Goal: Transaction & Acquisition: Purchase product/service

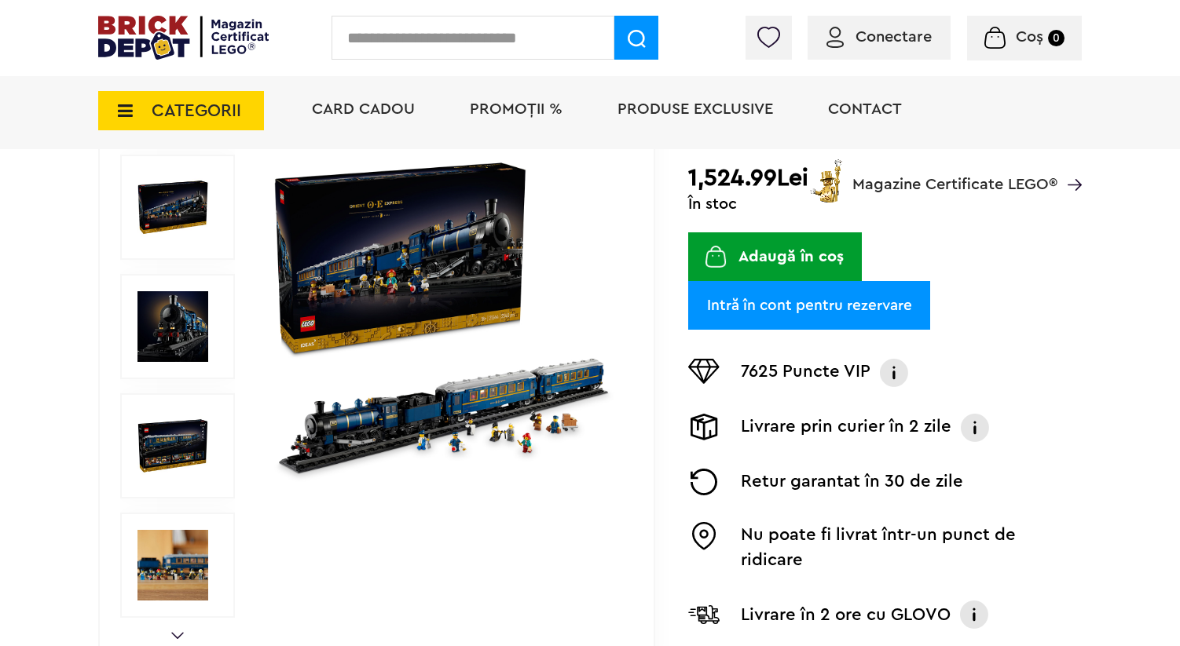
click at [459, 418] on img at bounding box center [444, 327] width 350 height 350
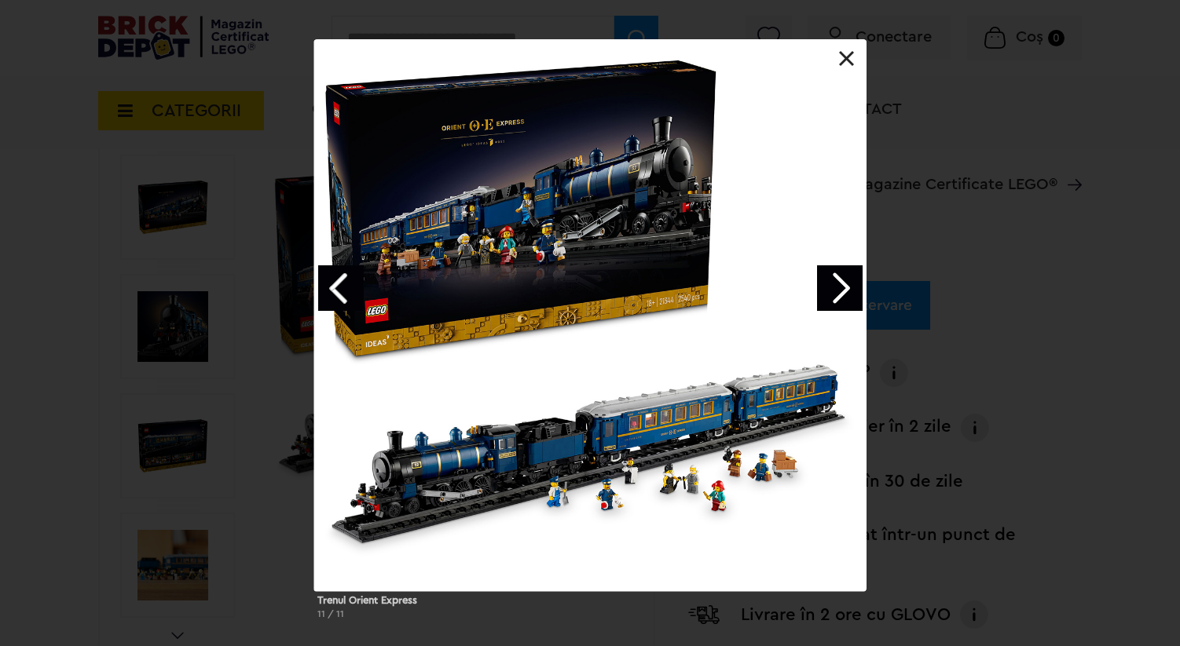
click at [840, 39] on div at bounding box center [590, 39] width 552 height 0
click at [842, 63] on link at bounding box center [847, 59] width 16 height 16
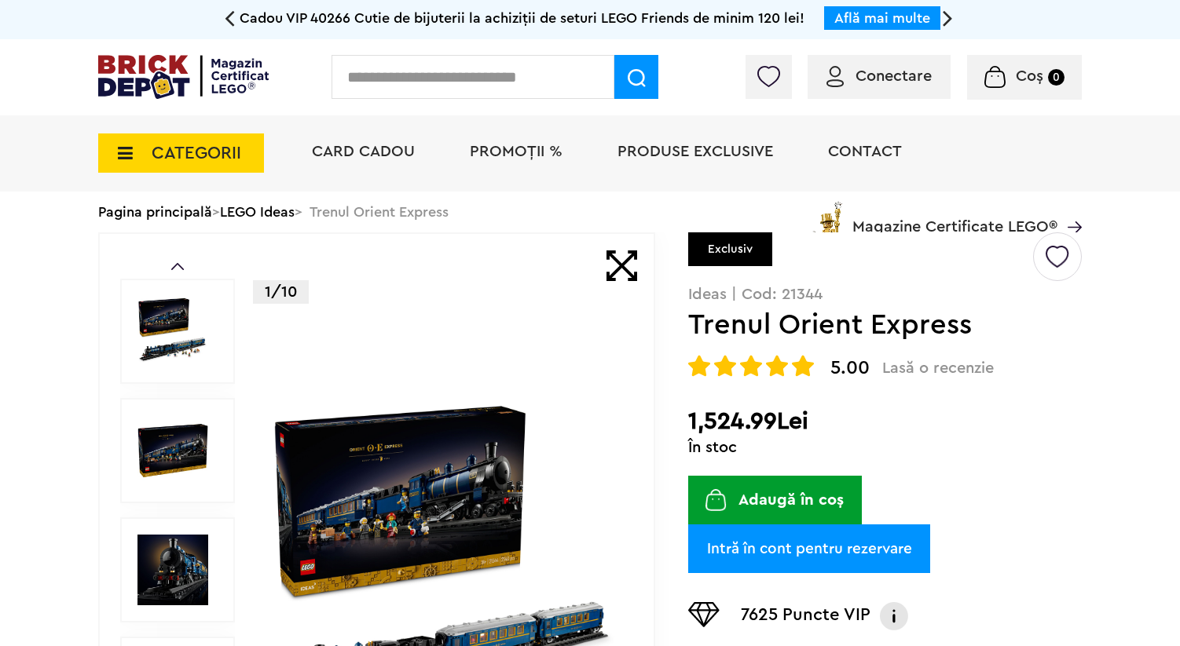
click at [715, 250] on div "Exclusiv" at bounding box center [730, 249] width 84 height 34
click at [785, 262] on div "Exclusiv" at bounding box center [884, 259] width 393 height 54
click at [728, 248] on div "Exclusiv" at bounding box center [730, 249] width 84 height 34
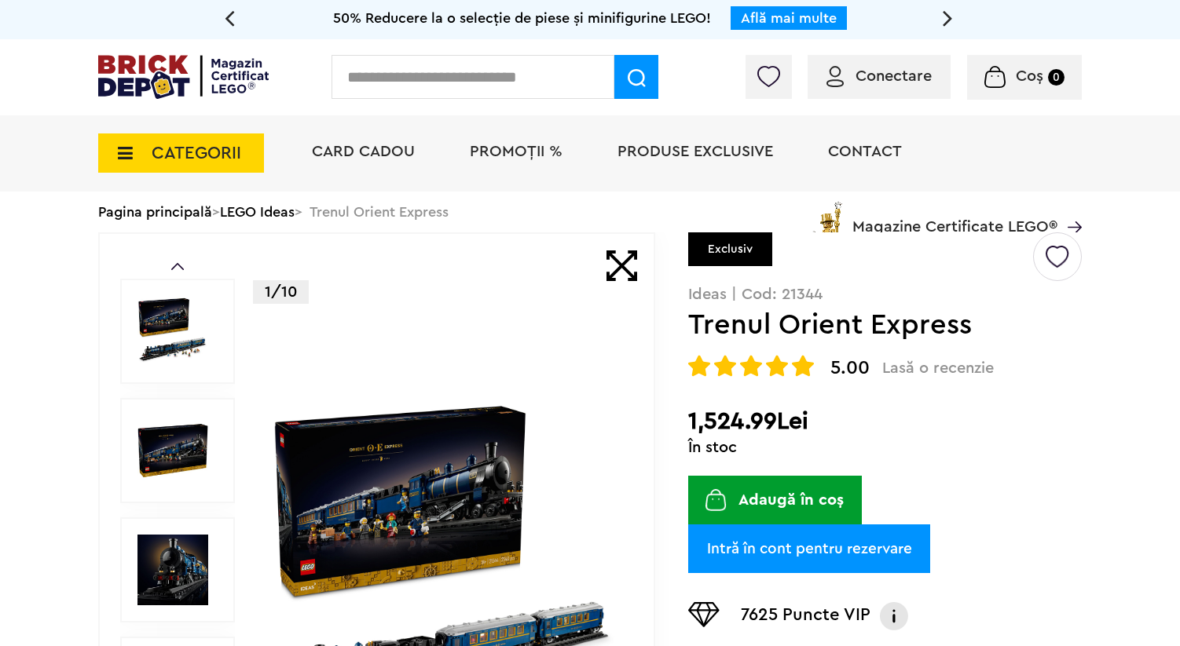
click at [784, 263] on div "Exclusiv" at bounding box center [884, 259] width 393 height 54
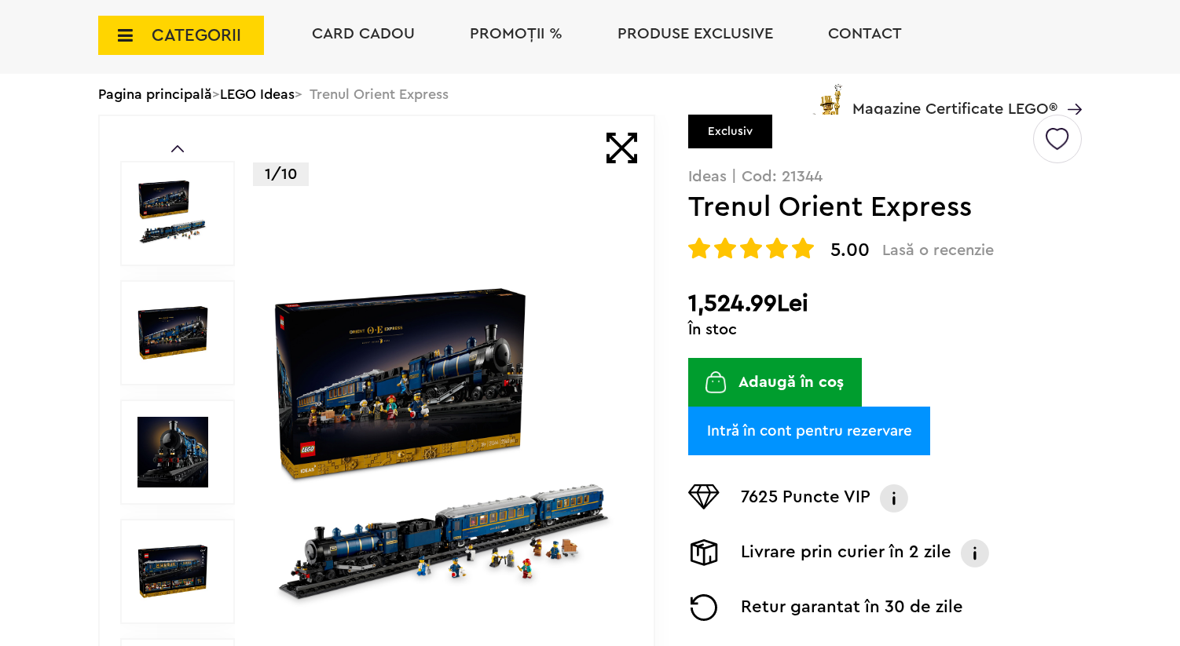
scroll to position [220, 0]
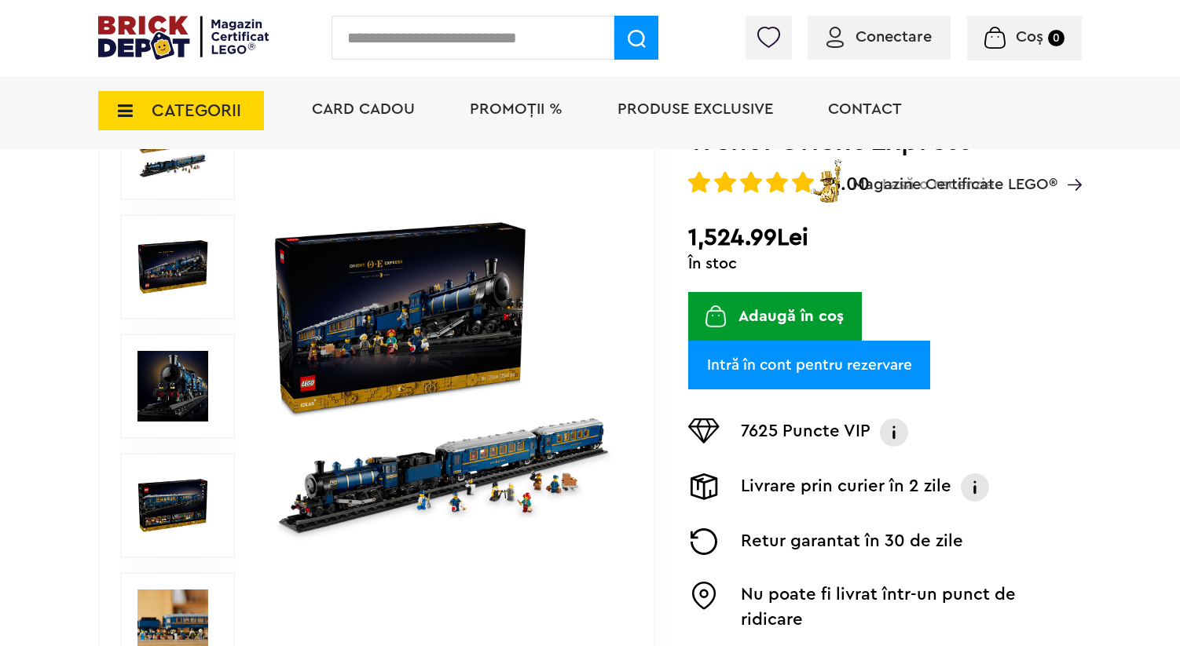
click at [487, 291] on img at bounding box center [444, 386] width 350 height 350
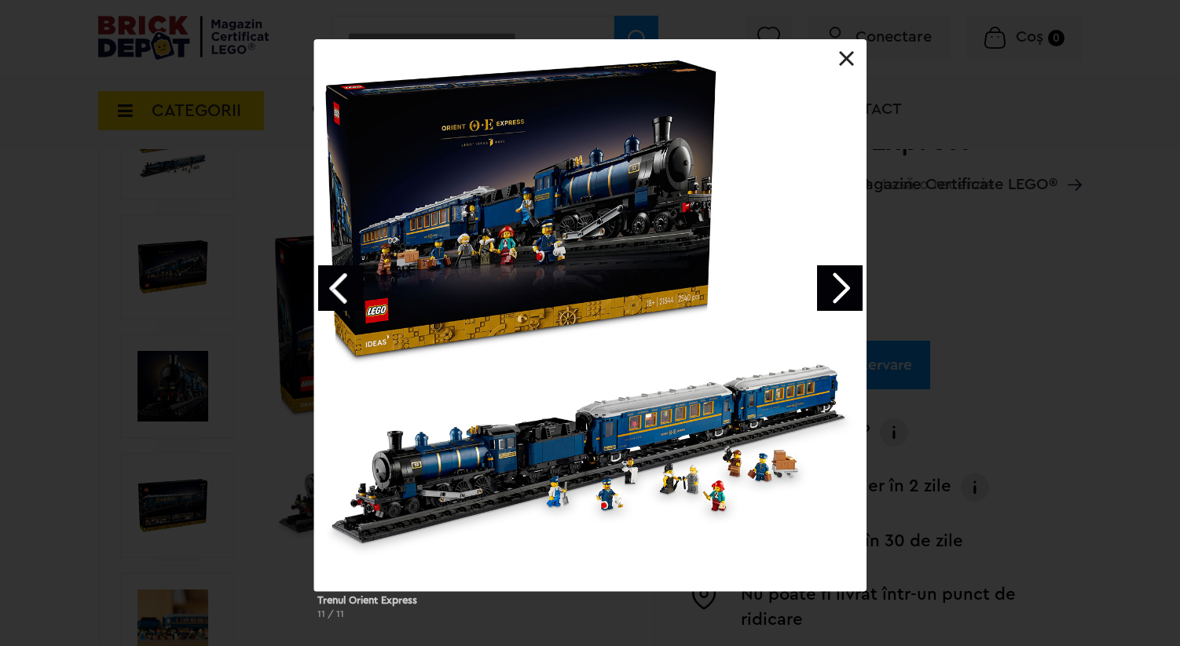
click at [828, 278] on link "Next image" at bounding box center [840, 288] width 46 height 46
click at [832, 280] on link "Next image" at bounding box center [840, 288] width 46 height 46
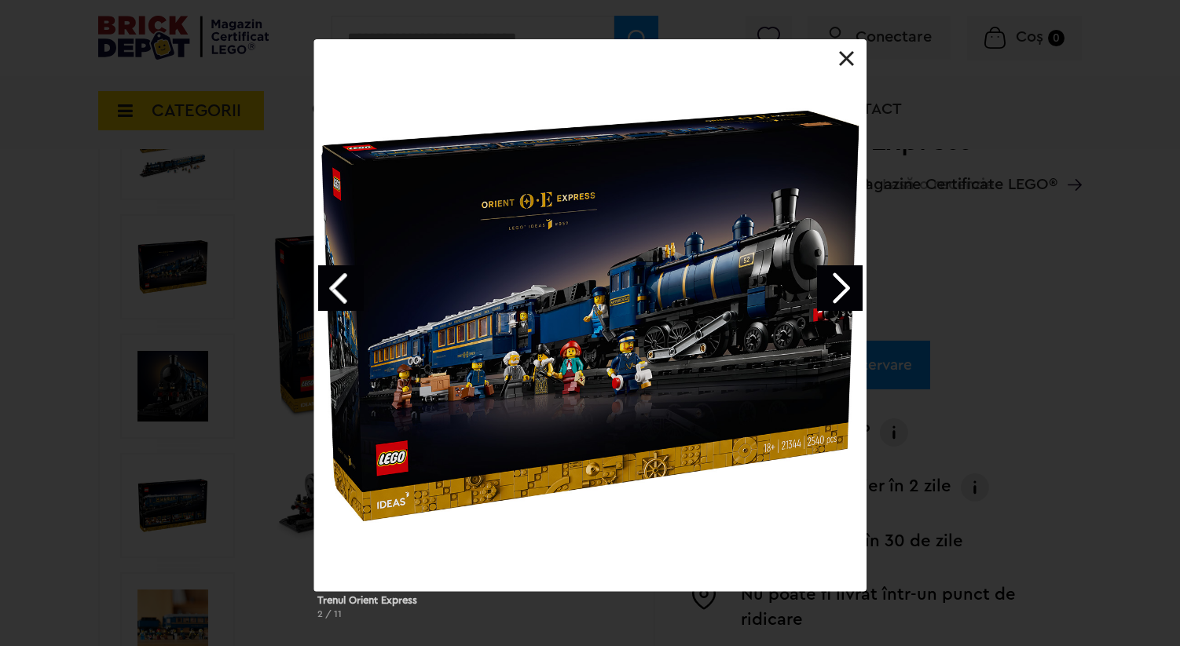
click at [349, 287] on link "Previous image" at bounding box center [341, 288] width 46 height 46
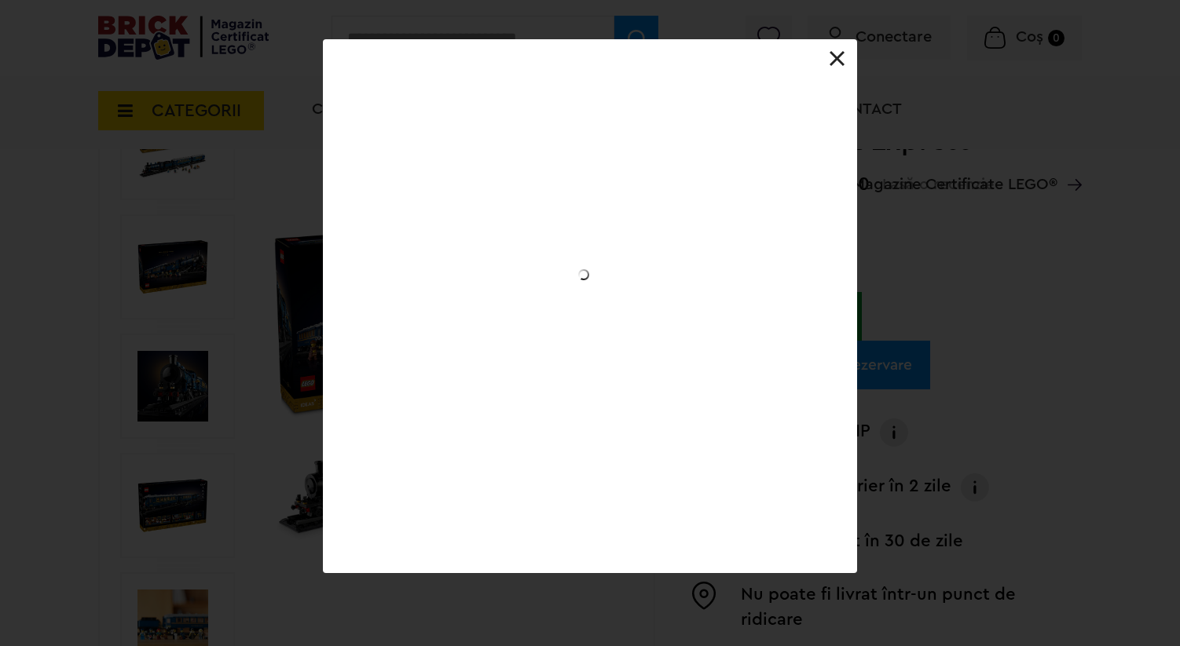
drag, startPoint x: 349, startPoint y: 287, endPoint x: 358, endPoint y: 287, distance: 9.5
click at [349, 39] on div at bounding box center [590, 39] width 534 height 0
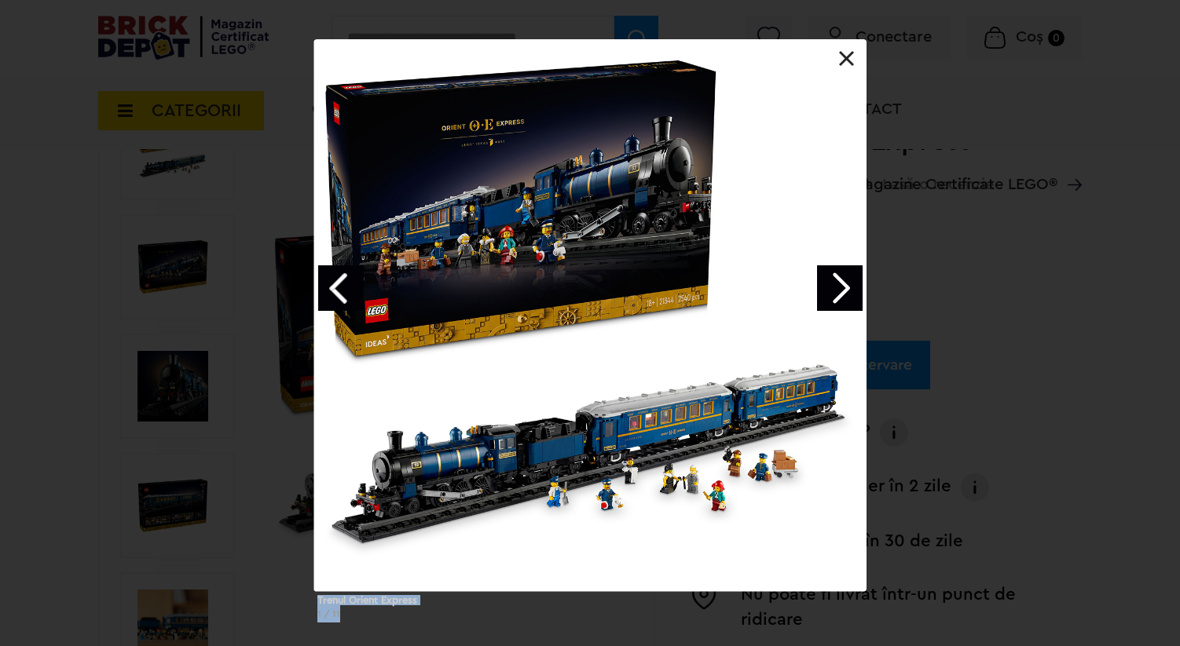
click at [322, 283] on link "Previous image" at bounding box center [341, 288] width 46 height 46
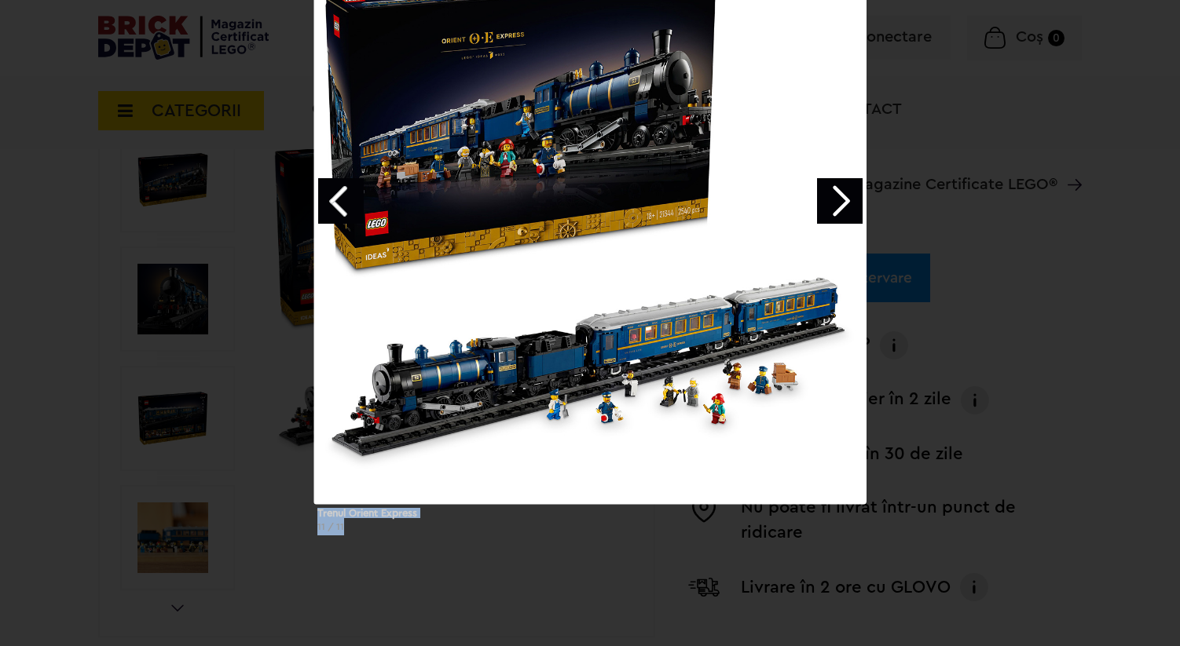
scroll to position [309, 0]
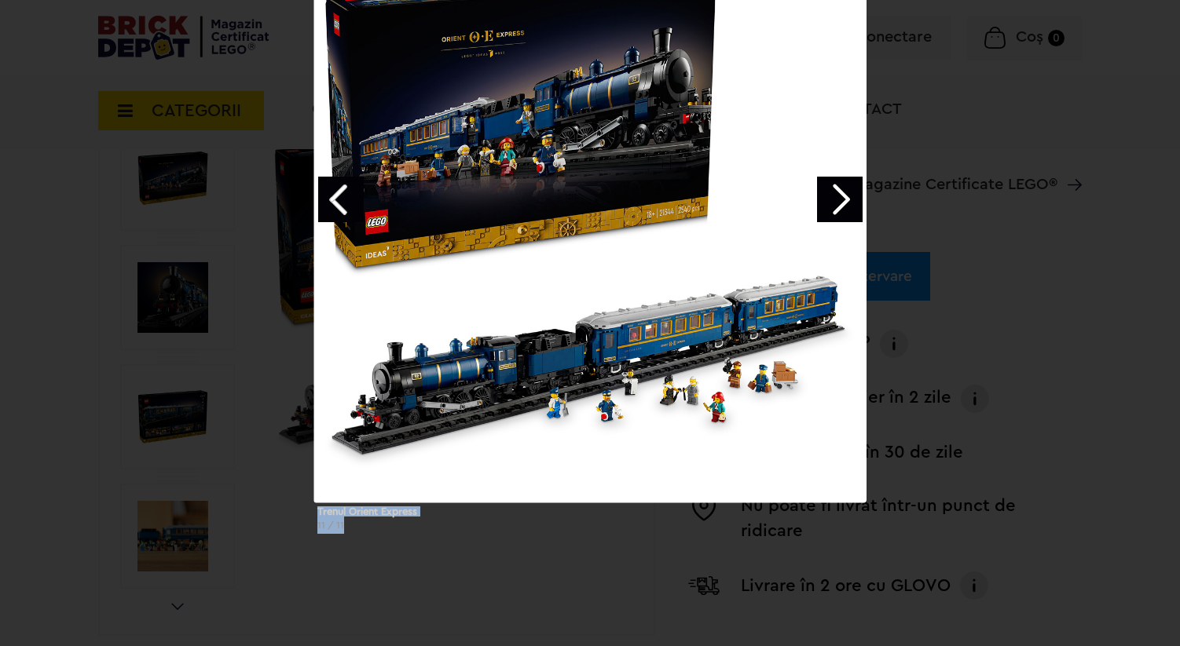
click at [843, 206] on link "Next image" at bounding box center [840, 200] width 46 height 46
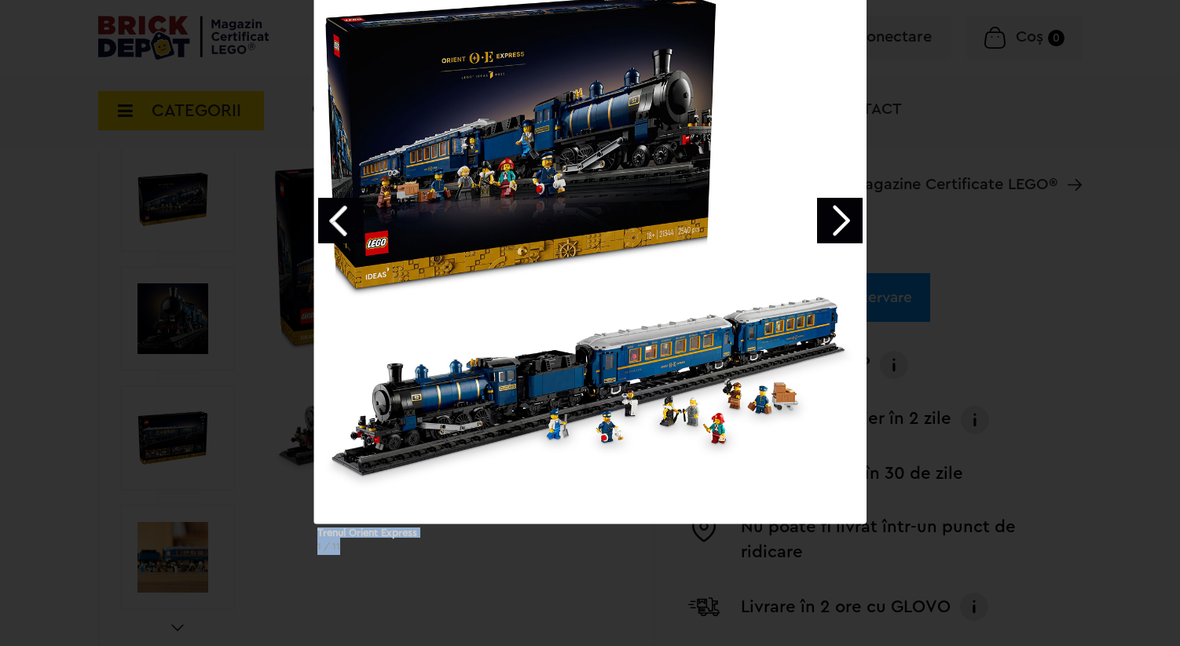
scroll to position [285, 0]
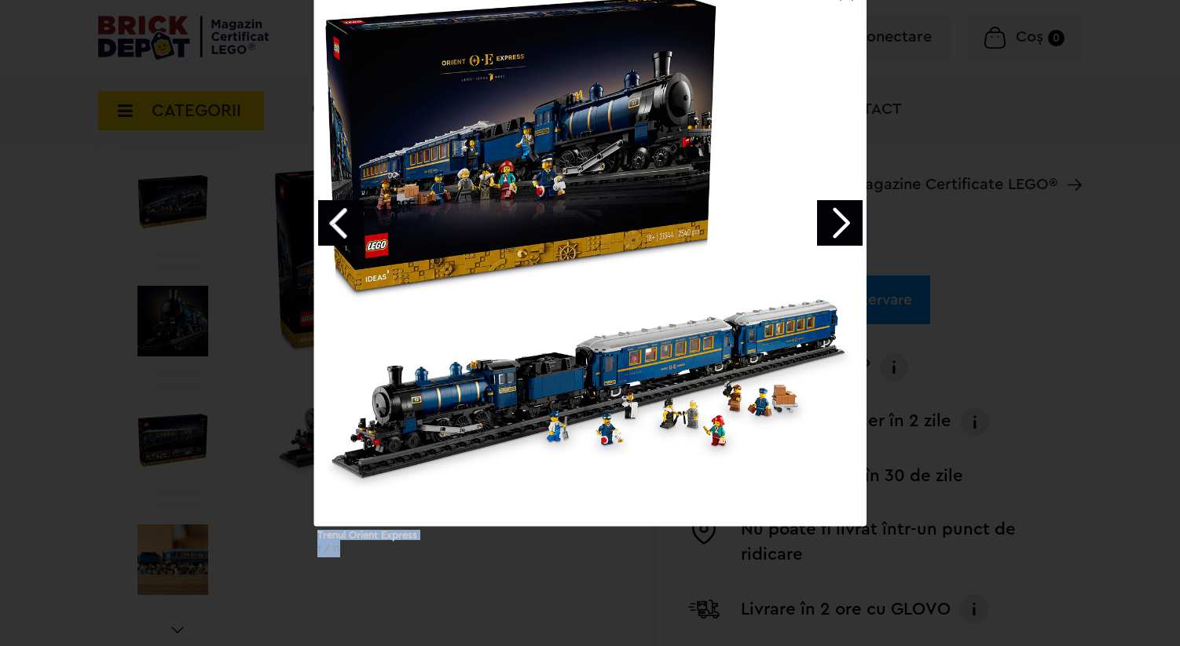
click at [825, 221] on link "Next image" at bounding box center [840, 223] width 46 height 46
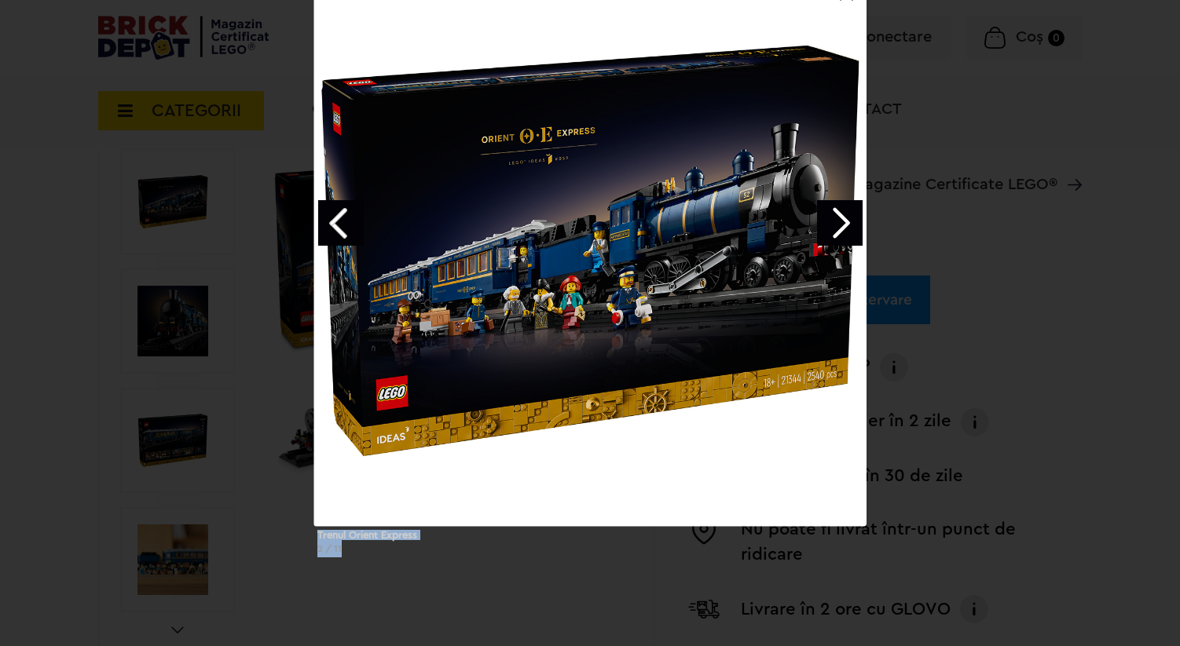
click at [353, 229] on link "Previous image" at bounding box center [341, 223] width 46 height 46
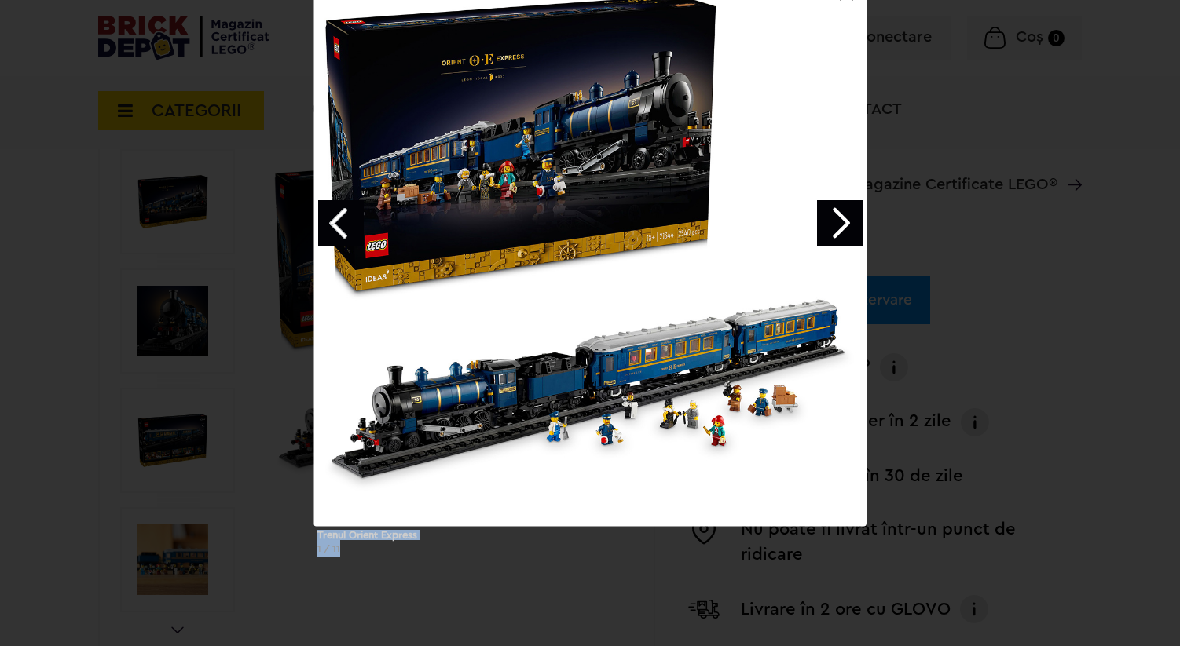
click at [833, 220] on link "Next image" at bounding box center [840, 223] width 46 height 46
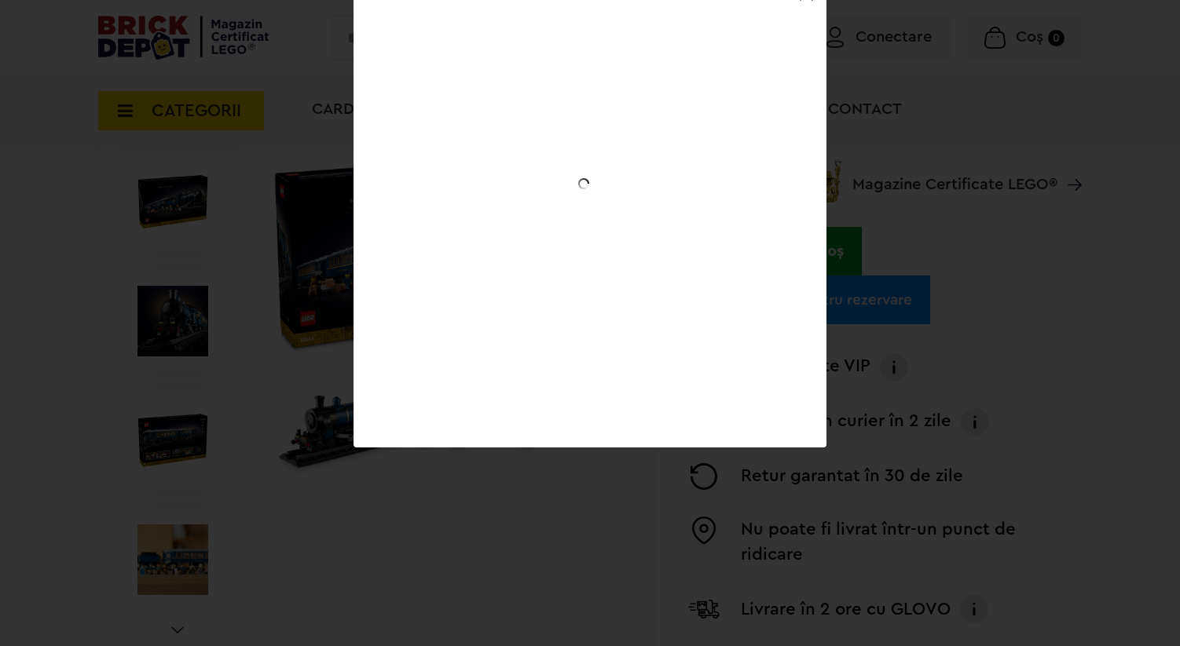
click at [833, 220] on div "Trenul Orient Express 1 / 11" at bounding box center [590, 211] width 1180 height 474
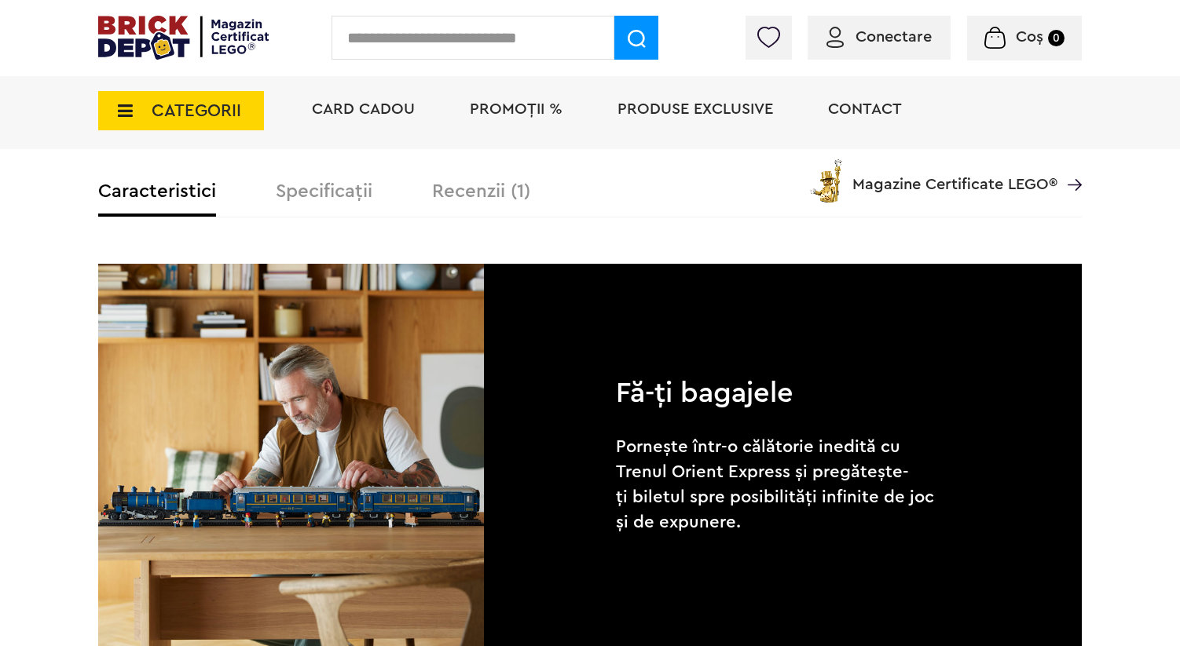
scroll to position [1158, 0]
